Goal: Information Seeking & Learning: Learn about a topic

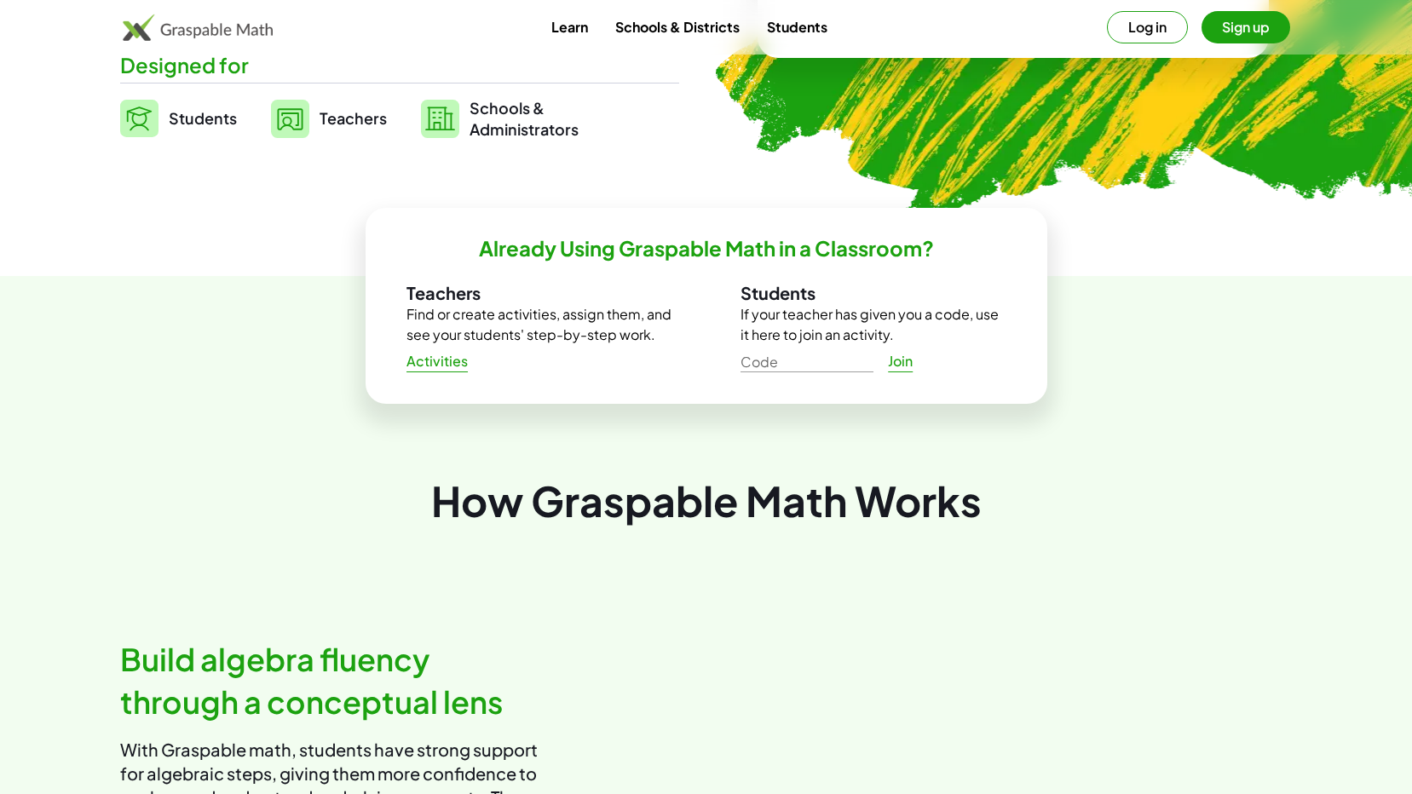
scroll to position [426, 0]
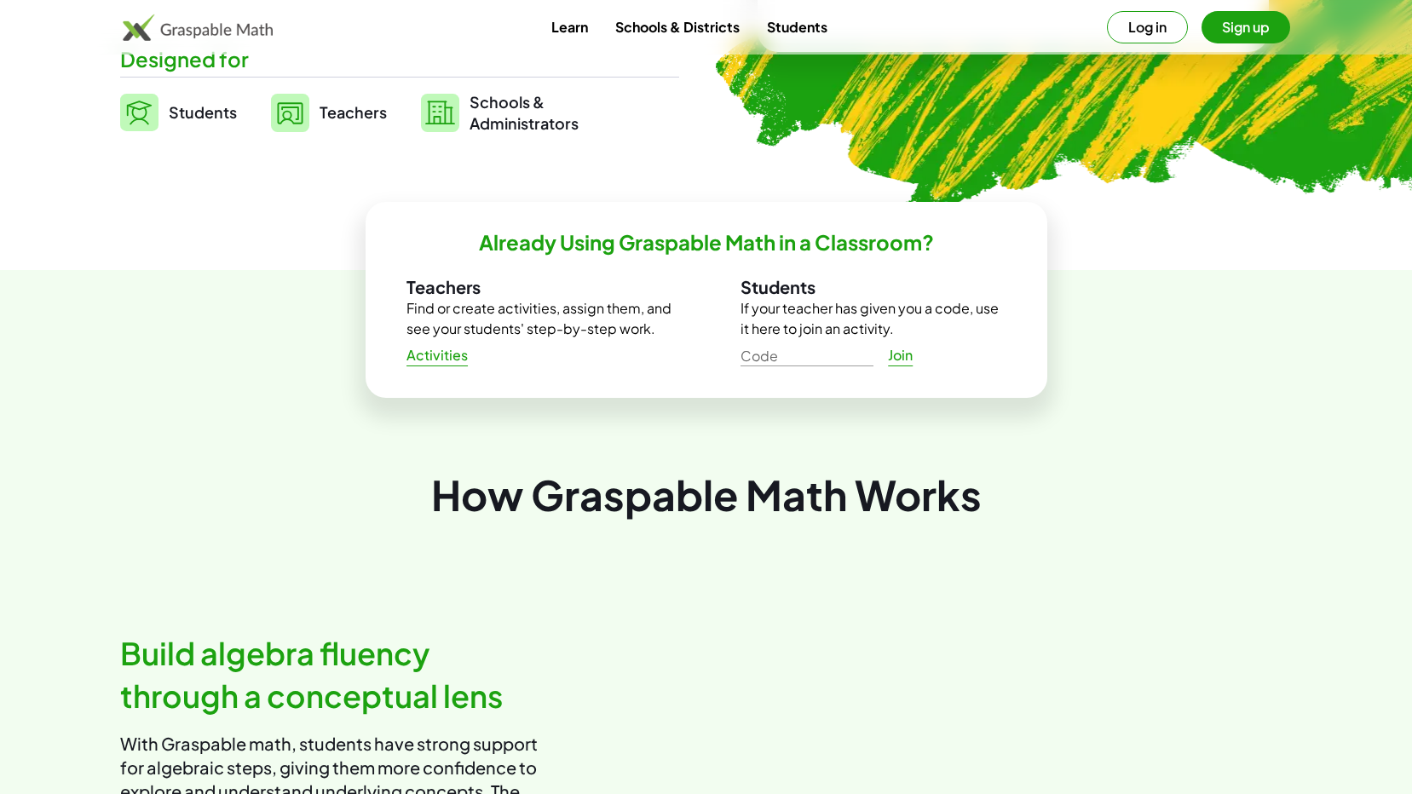
click at [435, 354] on span "Activities" at bounding box center [437, 356] width 62 height 18
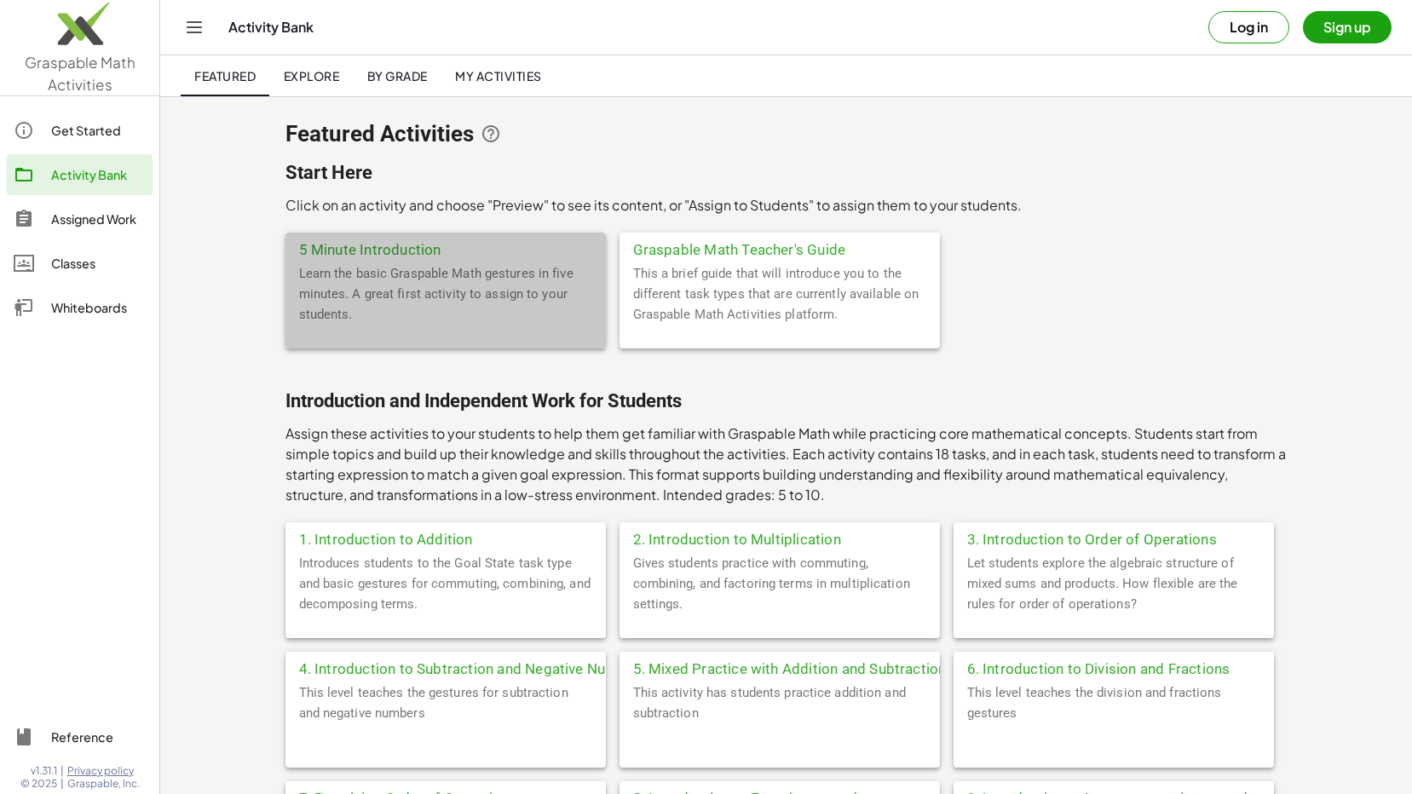
click at [449, 292] on div "Learn the basic Graspable Math gestures in five minutes. A great first activity…" at bounding box center [445, 305] width 320 height 85
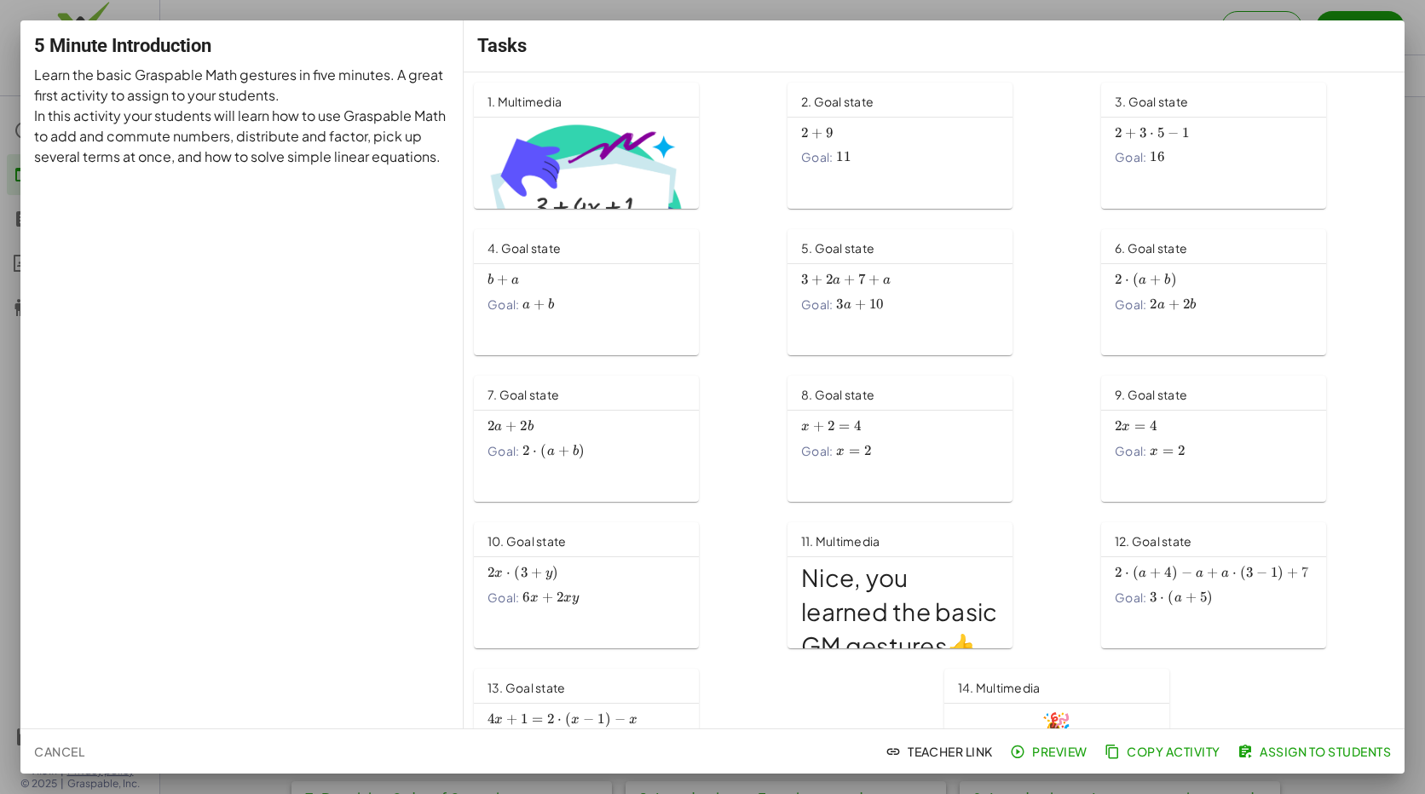
click at [609, 310] on div "Goal: a + b a+b a + b" at bounding box center [586, 305] width 198 height 18
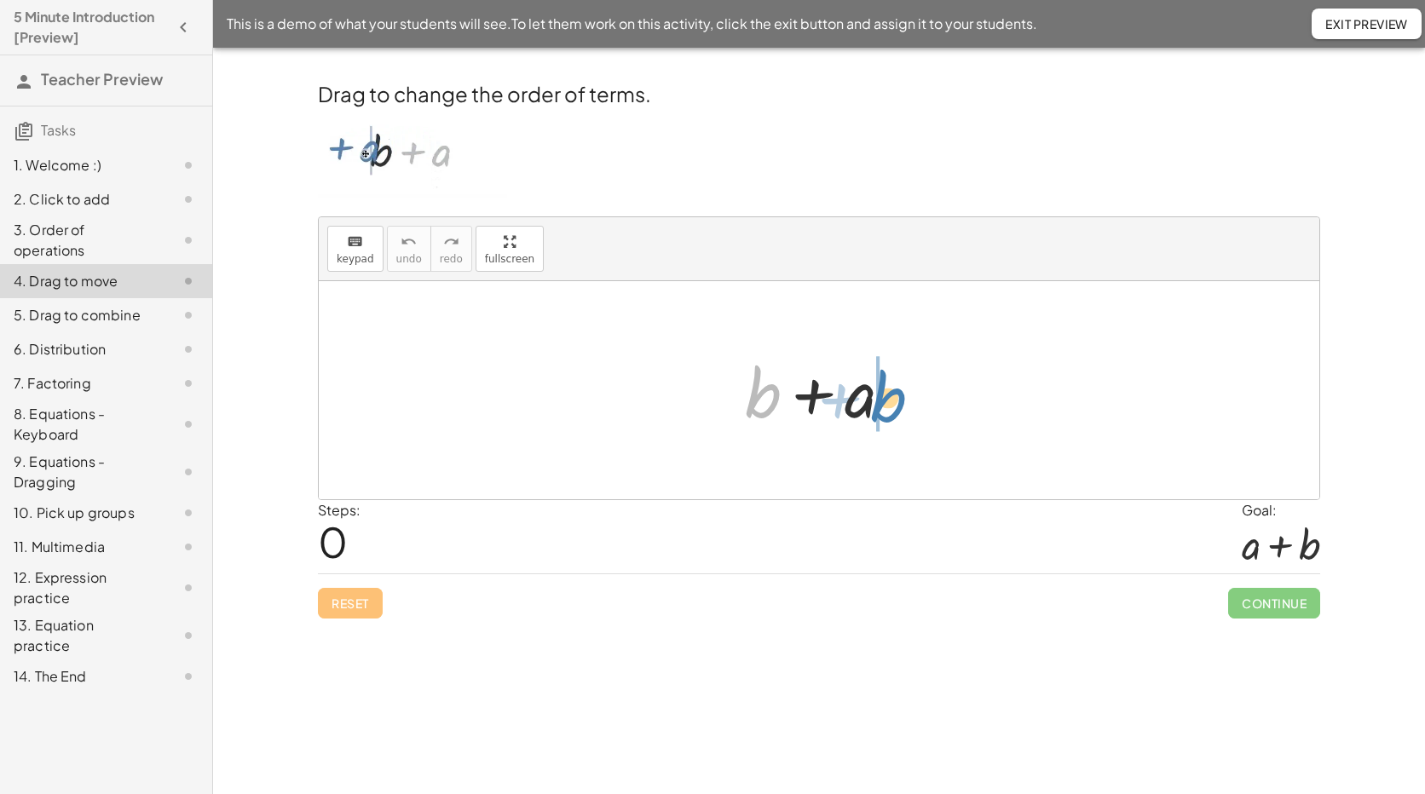
drag, startPoint x: 754, startPoint y: 405, endPoint x: 881, endPoint y: 409, distance: 127.0
click at [881, 409] on div at bounding box center [825, 391] width 178 height 88
